Goal: Transaction & Acquisition: Subscribe to service/newsletter

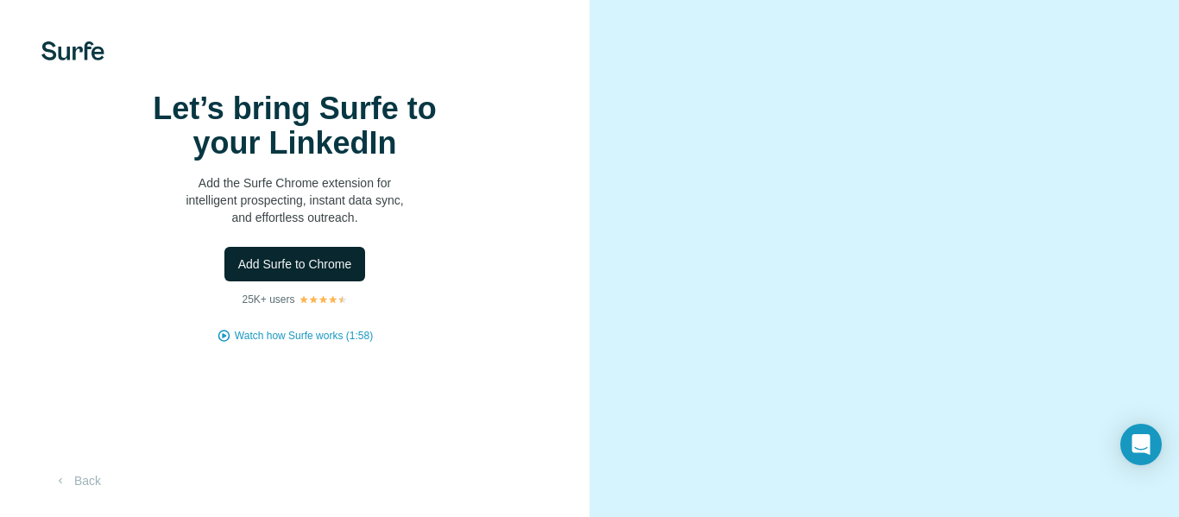
click at [295, 273] on span "Add Surfe to Chrome" at bounding box center [295, 263] width 114 height 17
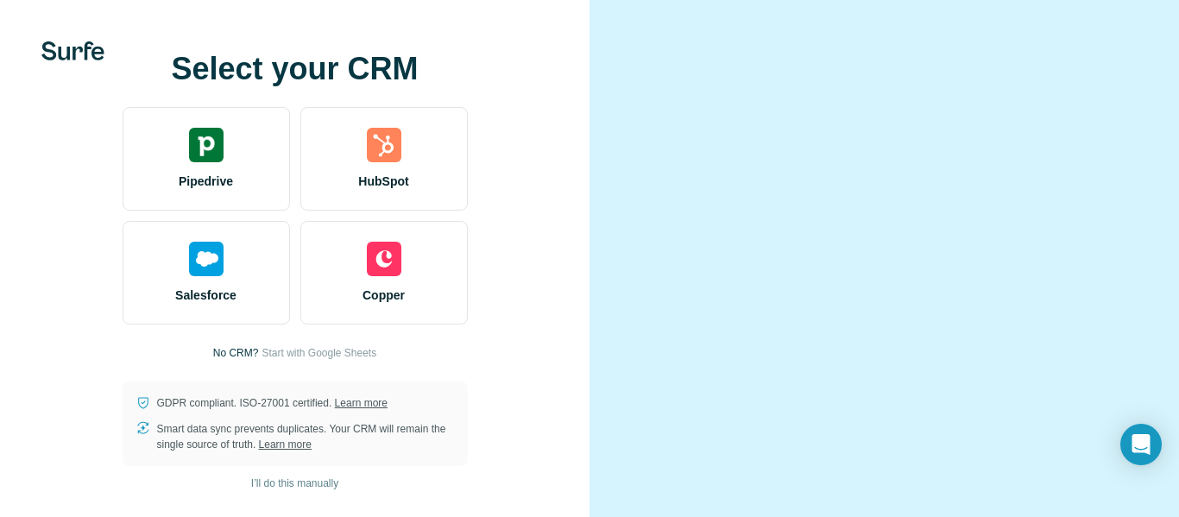
click at [1134, 48] on div at bounding box center [883, 258] width 589 height 517
click at [520, 38] on div "Select your CRM Pipedrive HubSpot Salesforce Copper No CRM? Start with Google S…" at bounding box center [294, 258] width 589 height 517
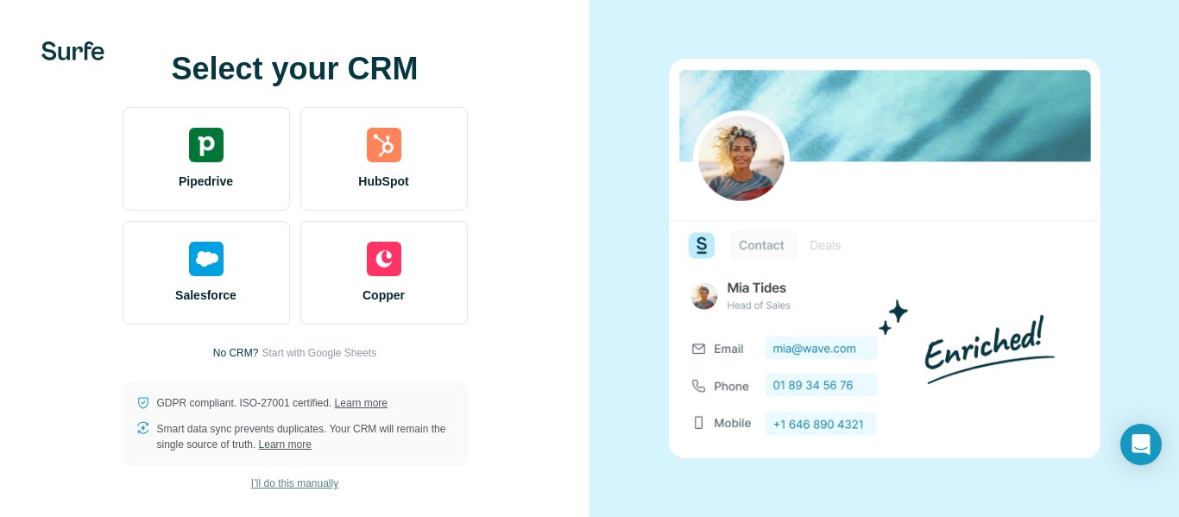
click at [322, 477] on span "I’ll do this manually" at bounding box center [294, 484] width 87 height 16
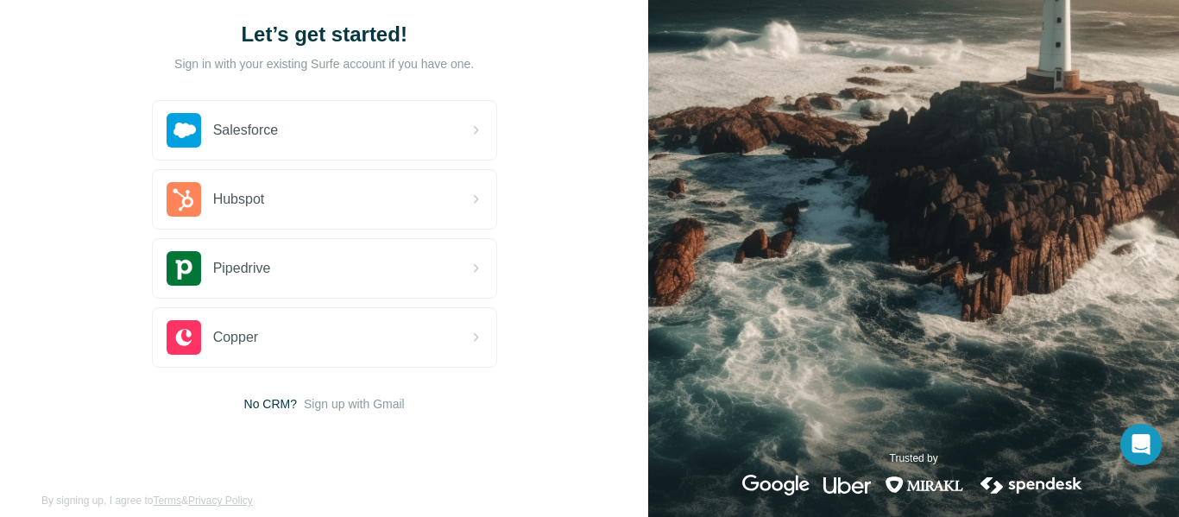
scroll to position [123, 0]
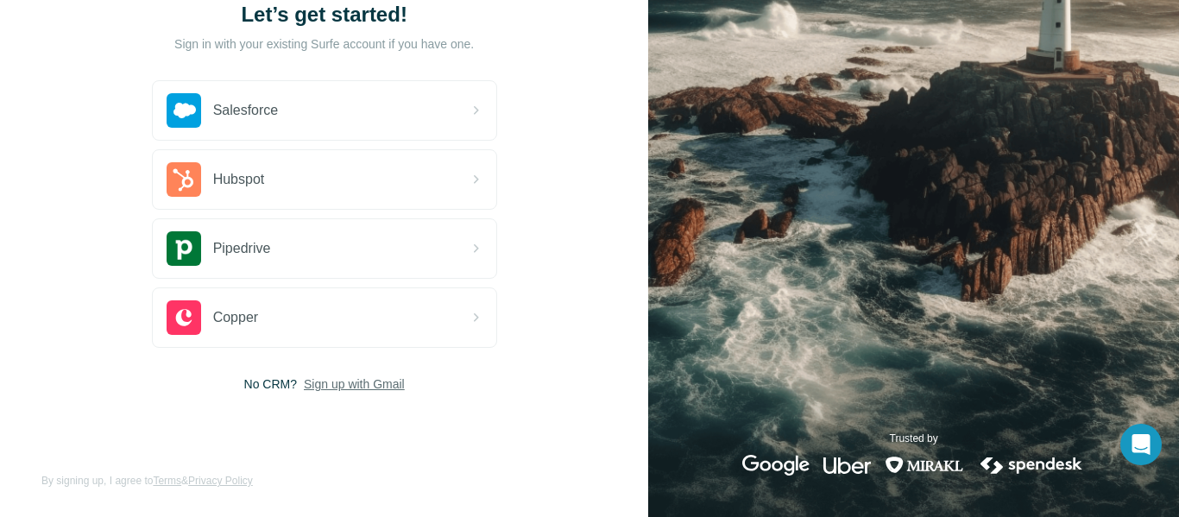
click at [354, 384] on span "Sign up with Gmail" at bounding box center [354, 383] width 101 height 17
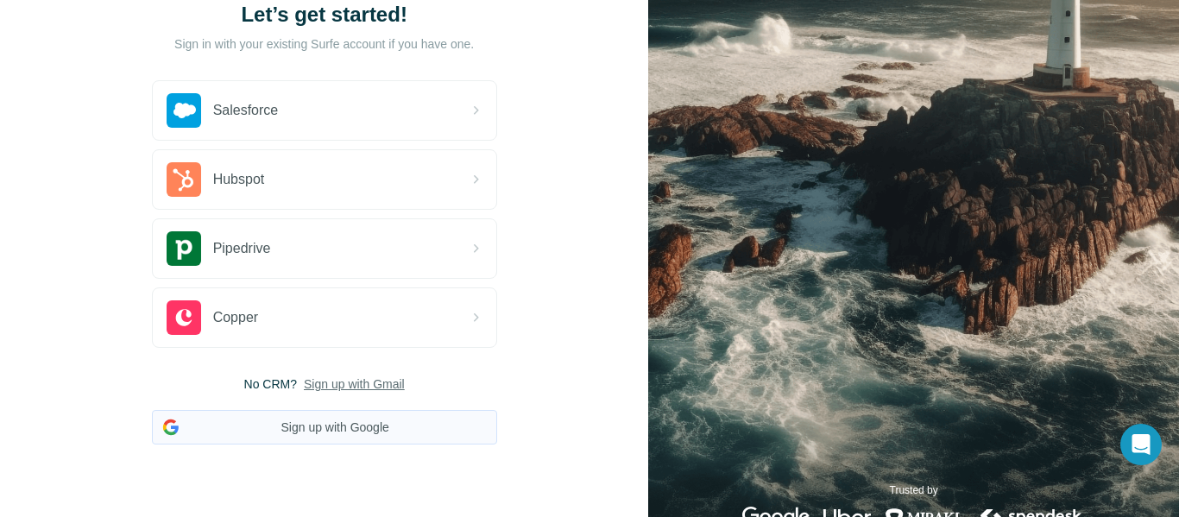
click at [317, 438] on button "Sign up with Google" at bounding box center [324, 427] width 345 height 35
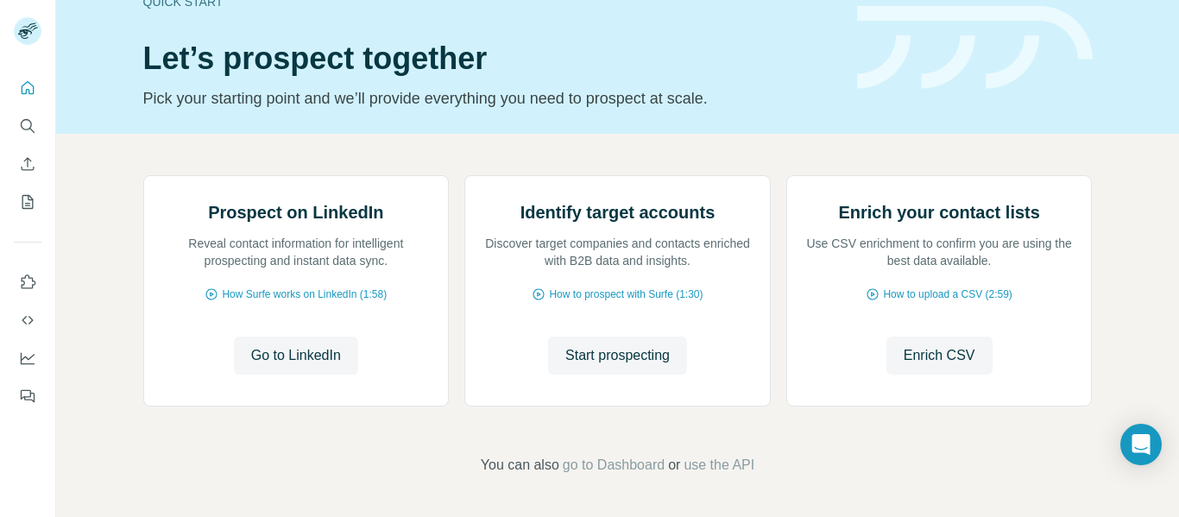
scroll to position [209, 0]
click at [25, 118] on icon "Search" at bounding box center [27, 125] width 17 height 17
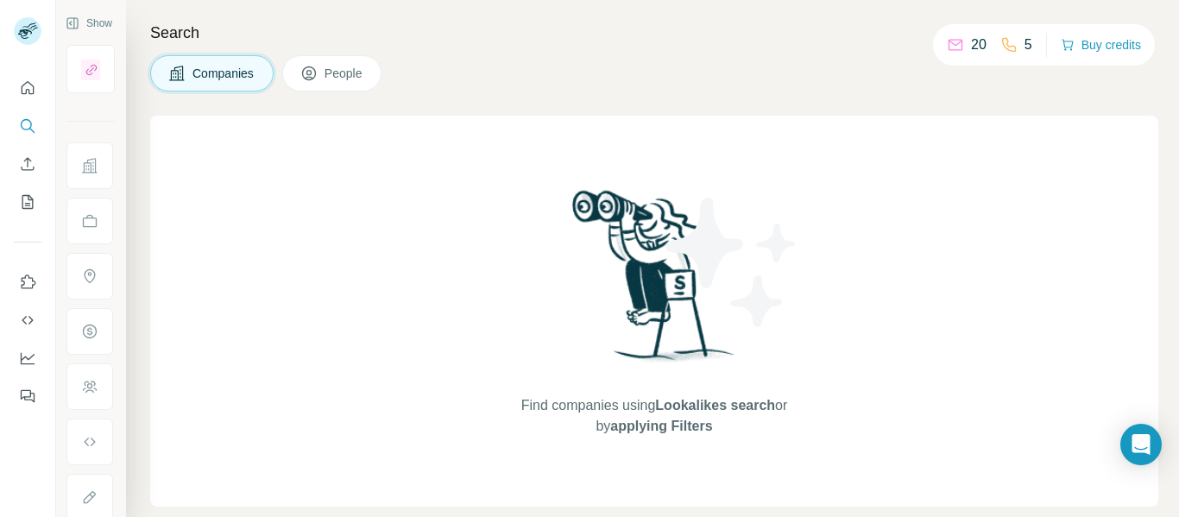
click at [321, 66] on button "People" at bounding box center [332, 73] width 100 height 36
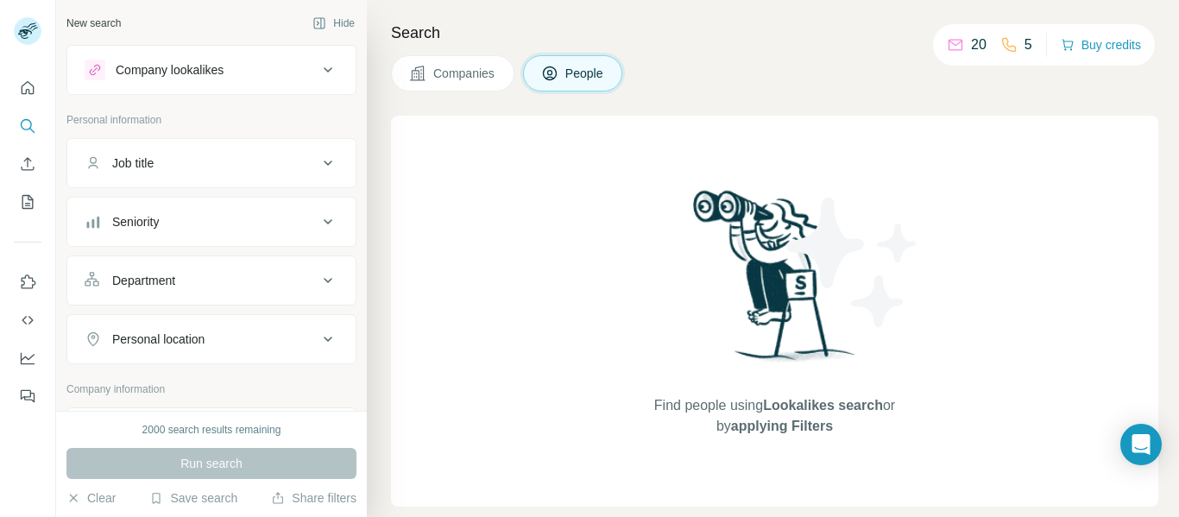
click at [321, 75] on icon at bounding box center [328, 70] width 21 height 21
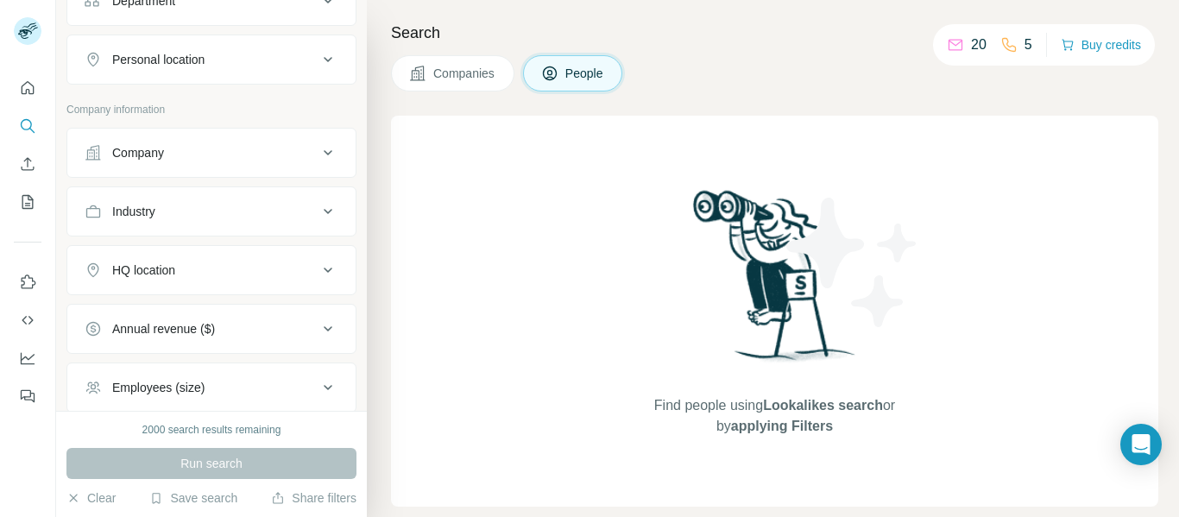
scroll to position [380, 0]
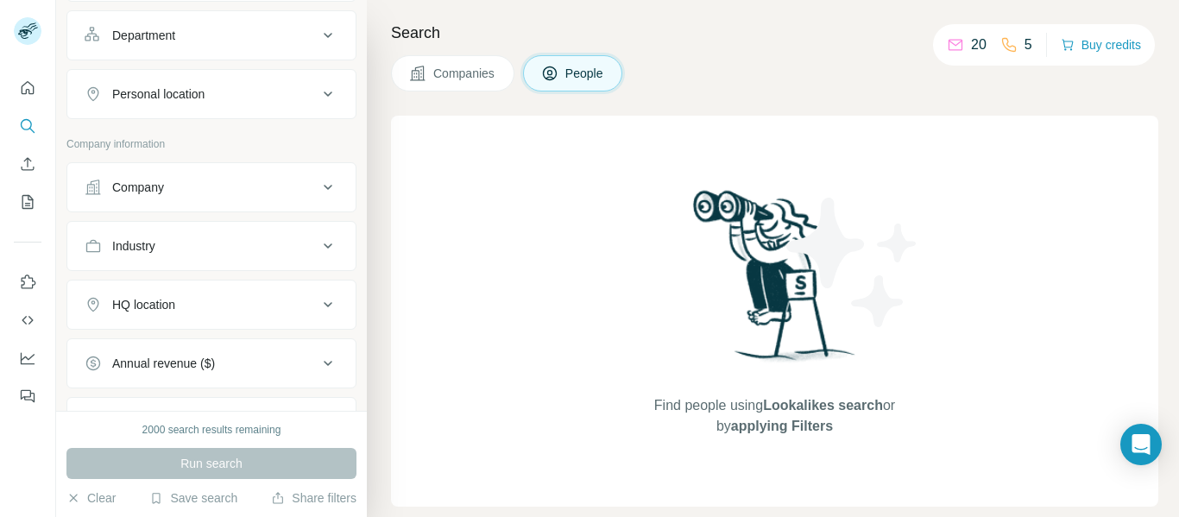
click at [330, 94] on icon at bounding box center [328, 93] width 9 height 5
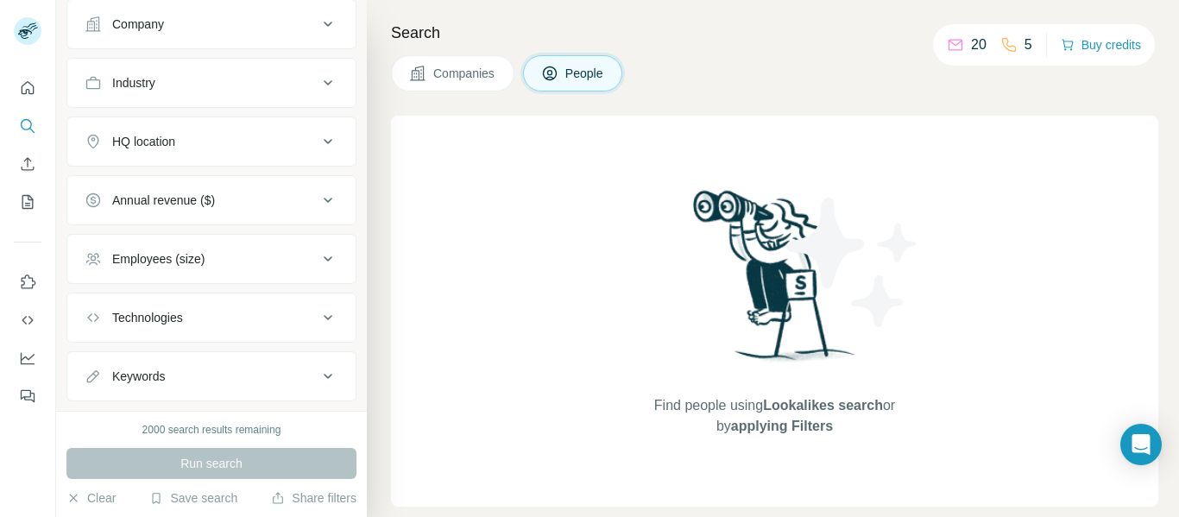
scroll to position [633, 0]
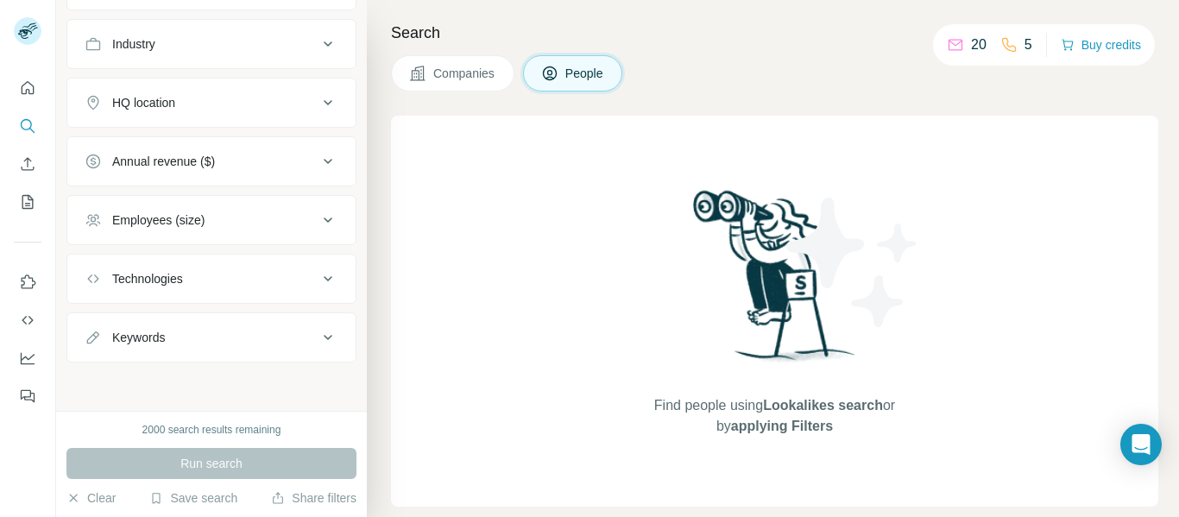
click at [251, 345] on div "Keywords" at bounding box center [201, 337] width 233 height 17
click at [378, 78] on div "Search Companies People Find people using Lookalikes search or by applying Filt…" at bounding box center [773, 258] width 812 height 517
click at [1178, 197] on div "Search Companies People Find people using Lookalikes search or by applying Filt…" at bounding box center [773, 258] width 812 height 517
click at [384, 139] on div "Search Companies People Find people using Lookalikes search or by applying Filt…" at bounding box center [773, 258] width 812 height 517
click at [331, 332] on icon at bounding box center [328, 337] width 21 height 21
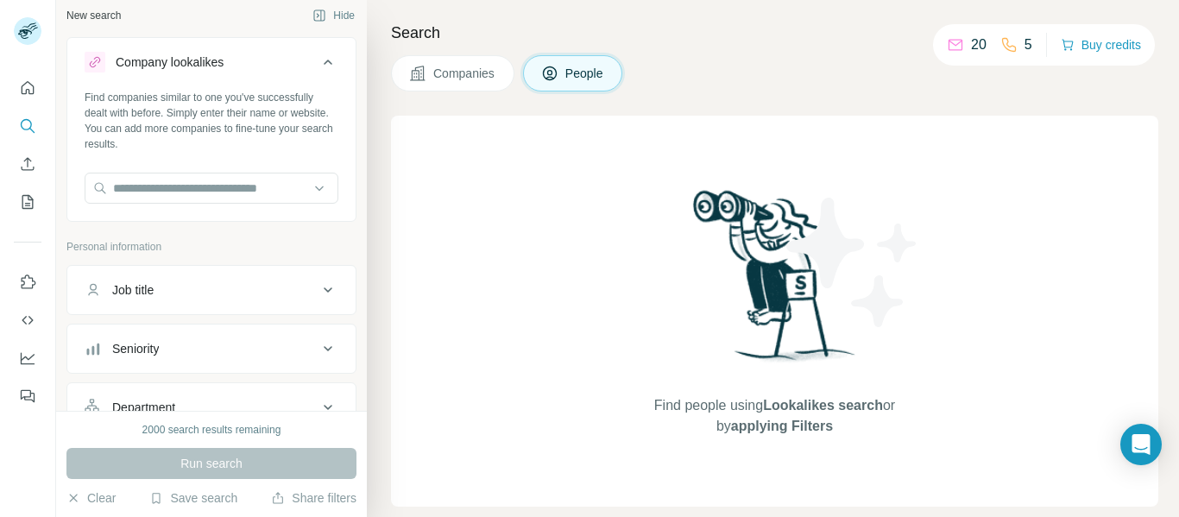
scroll to position [0, 0]
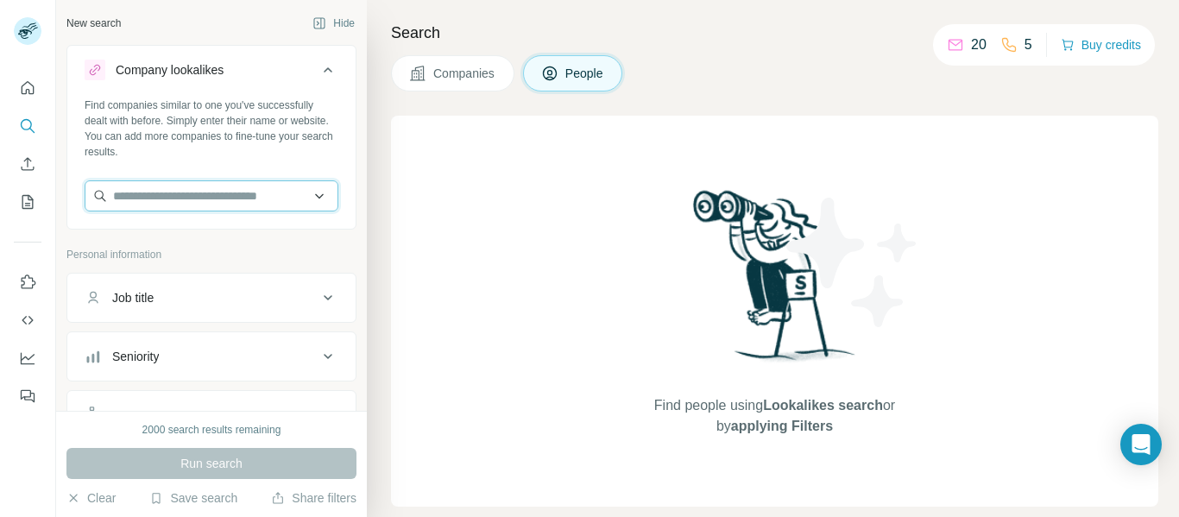
click at [172, 195] on input "text" at bounding box center [212, 195] width 254 height 31
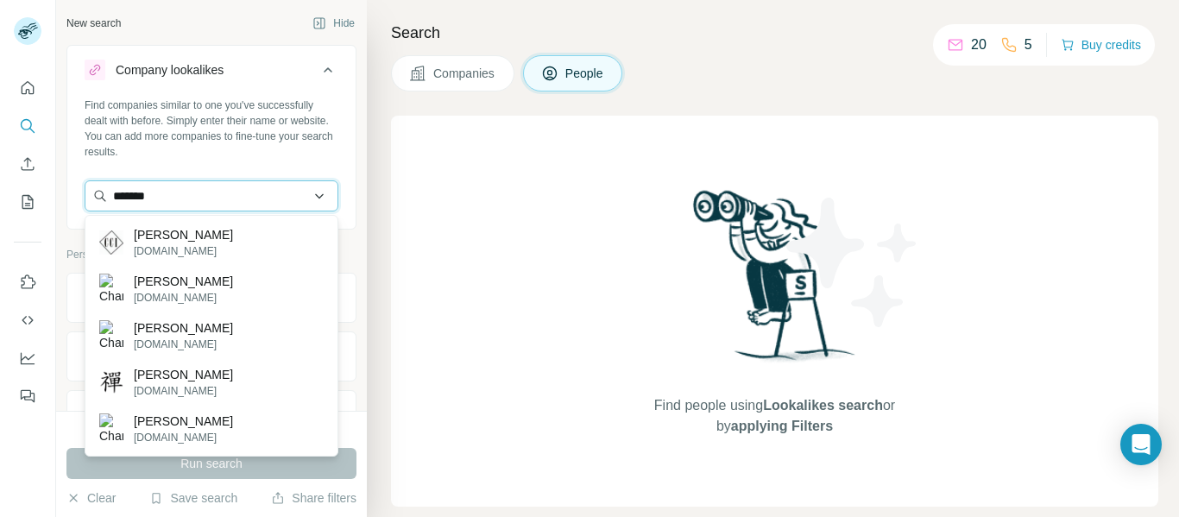
type input "********"
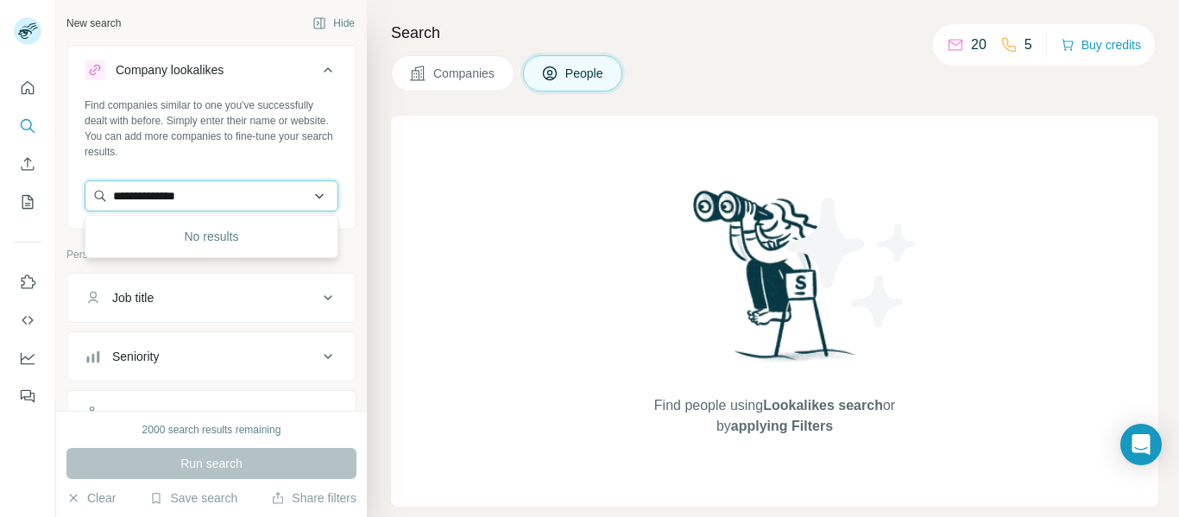
type input "**********"
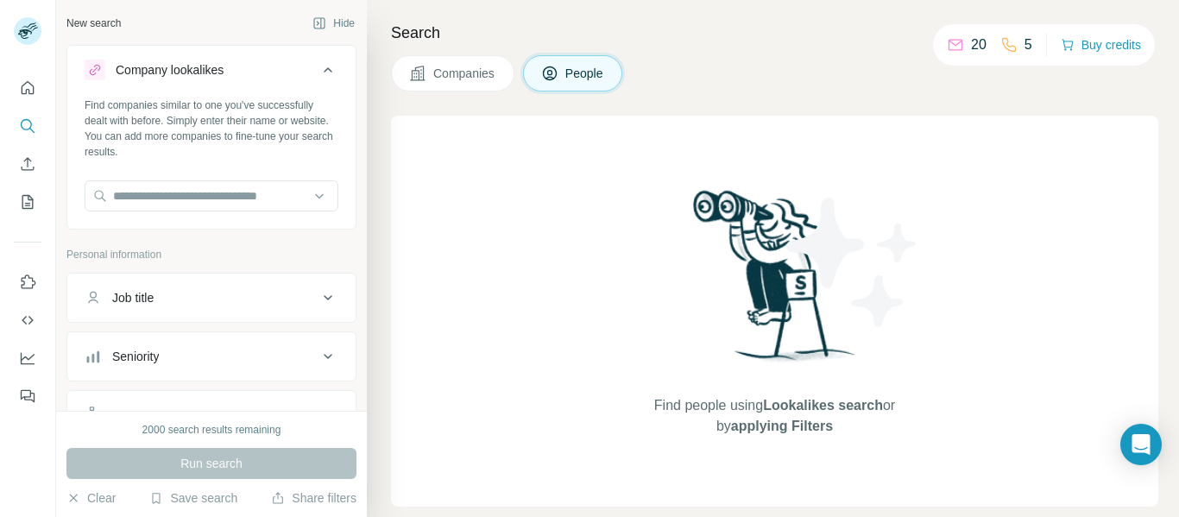
click at [324, 77] on icon at bounding box center [328, 70] width 21 height 21
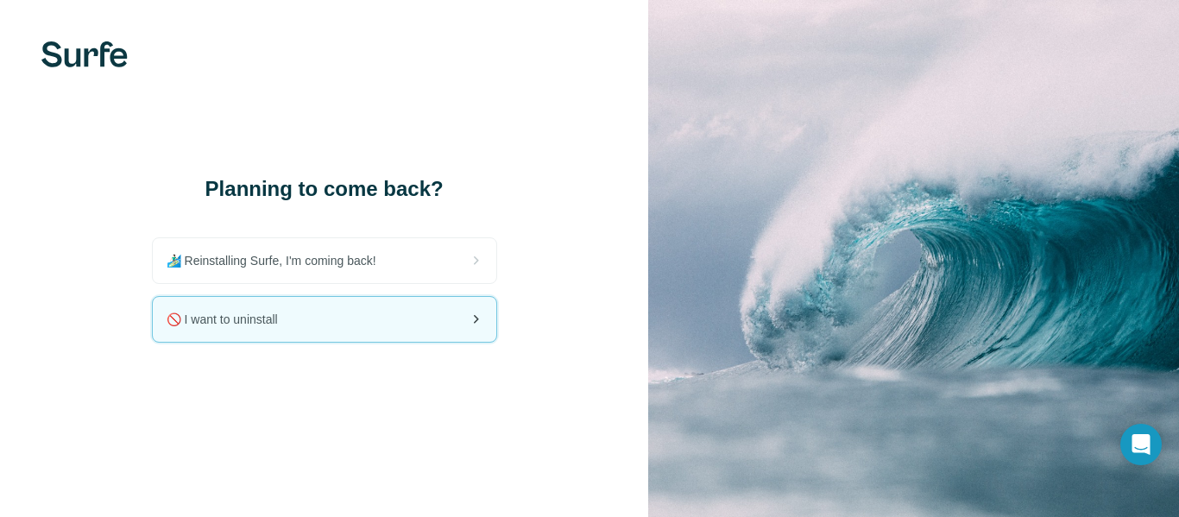
click at [489, 310] on div "🚫 I want to uninstall" at bounding box center [324, 319] width 343 height 45
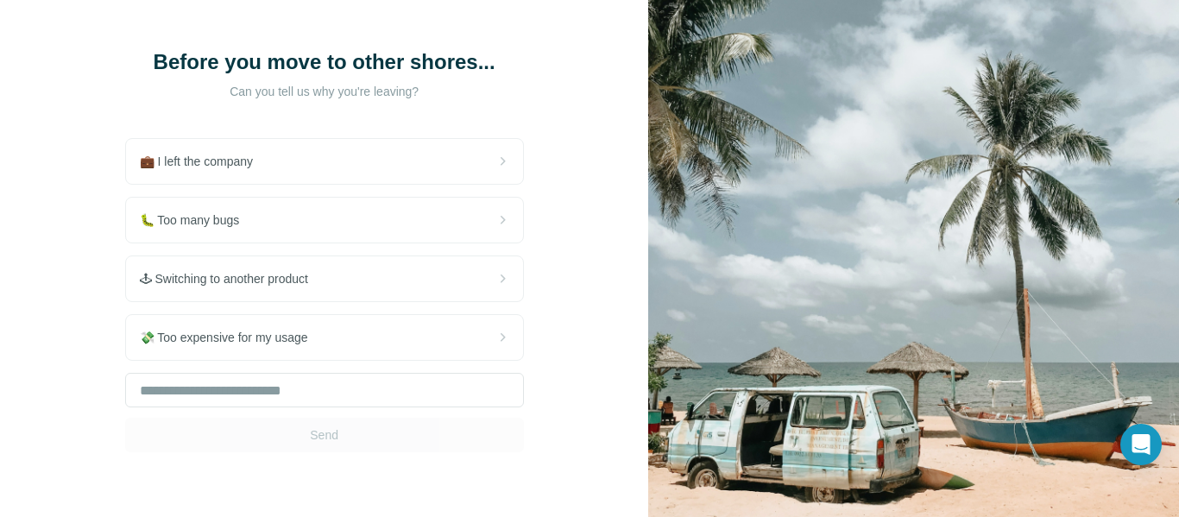
scroll to position [135, 0]
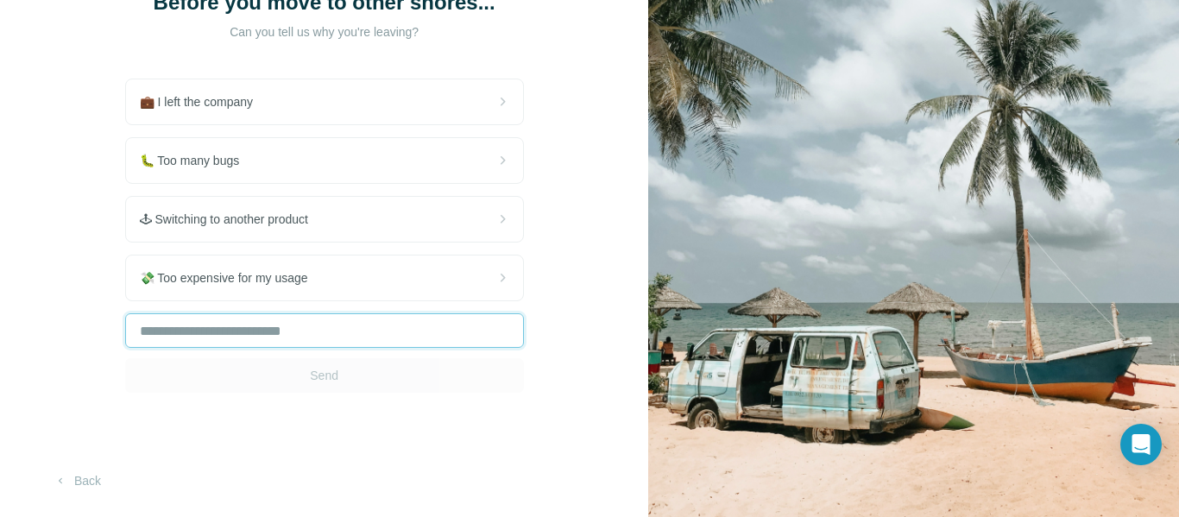
click at [273, 338] on input "text" at bounding box center [324, 330] width 399 height 35
type input "**********"
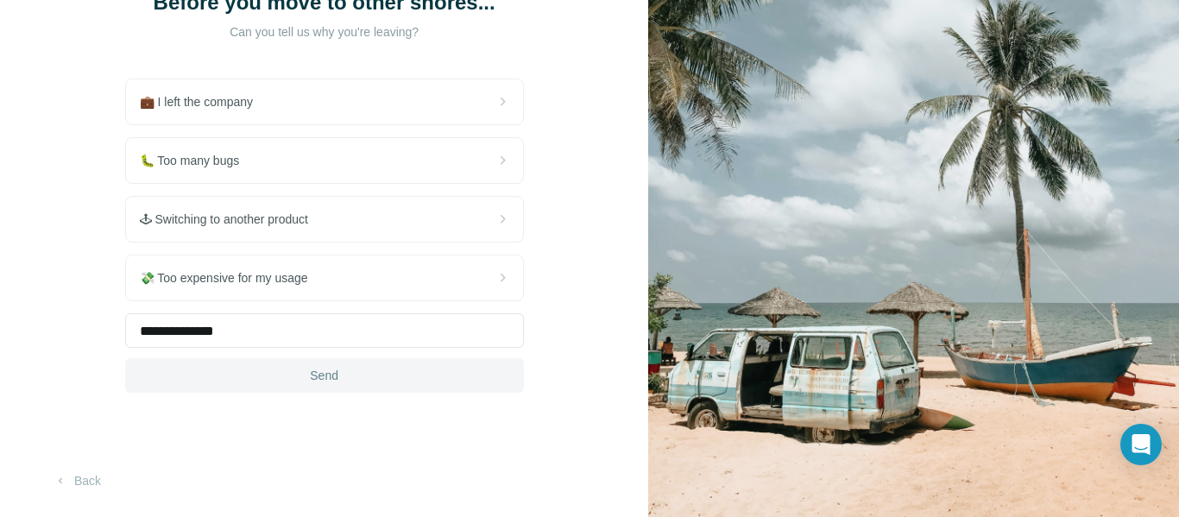
click at [316, 377] on span "Send" at bounding box center [324, 375] width 28 height 17
